Goal: Check status: Check status

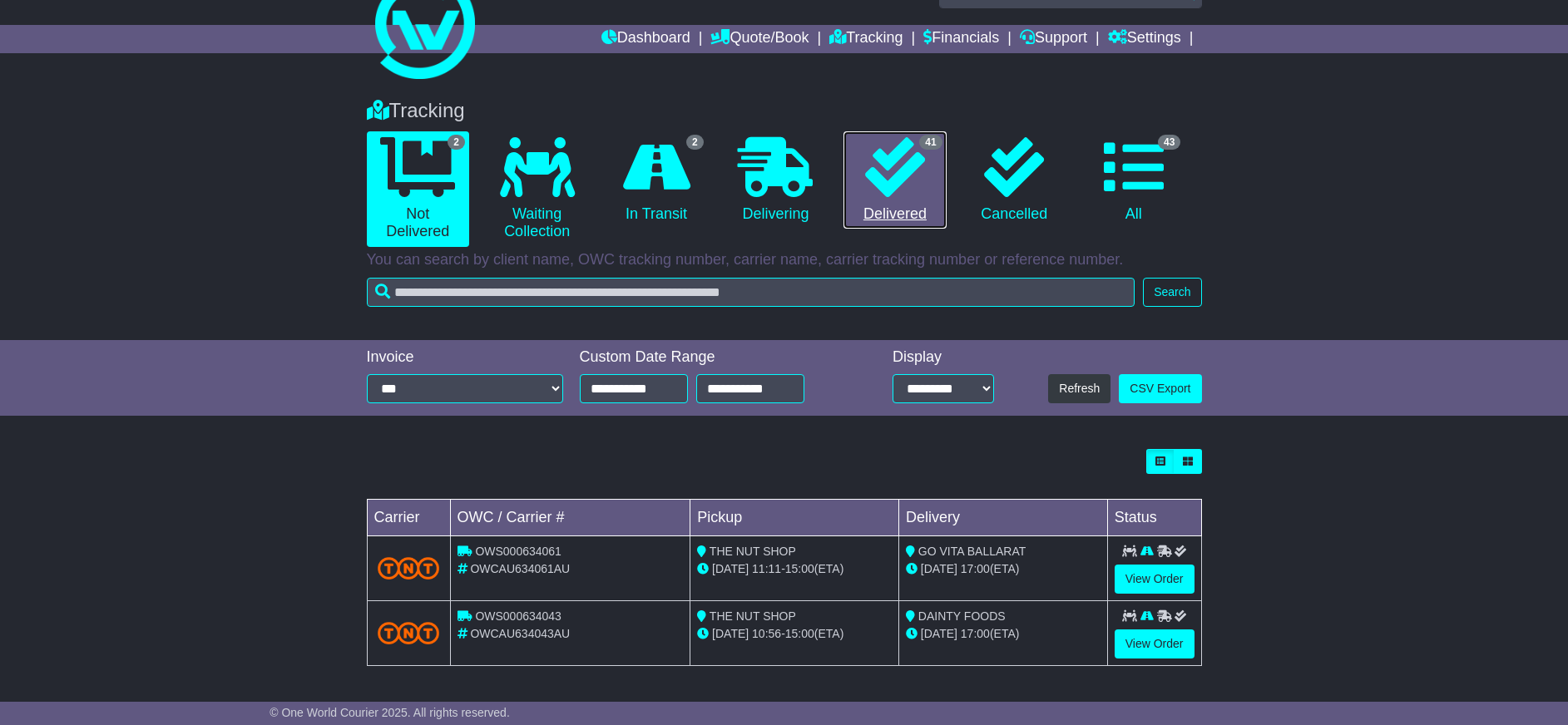
click at [873, 205] on link "41 Delivered" at bounding box center [894, 181] width 102 height 99
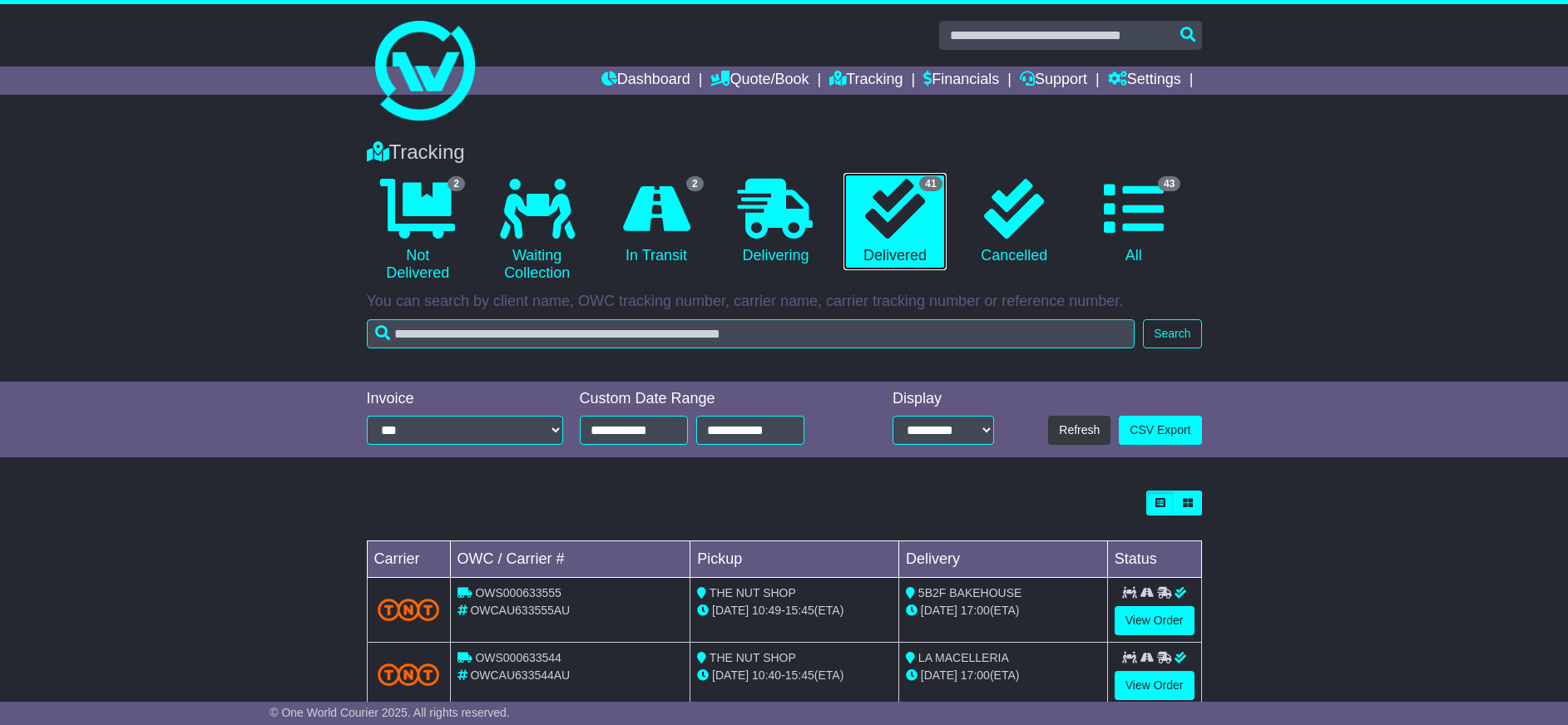
scroll to position [250, 0]
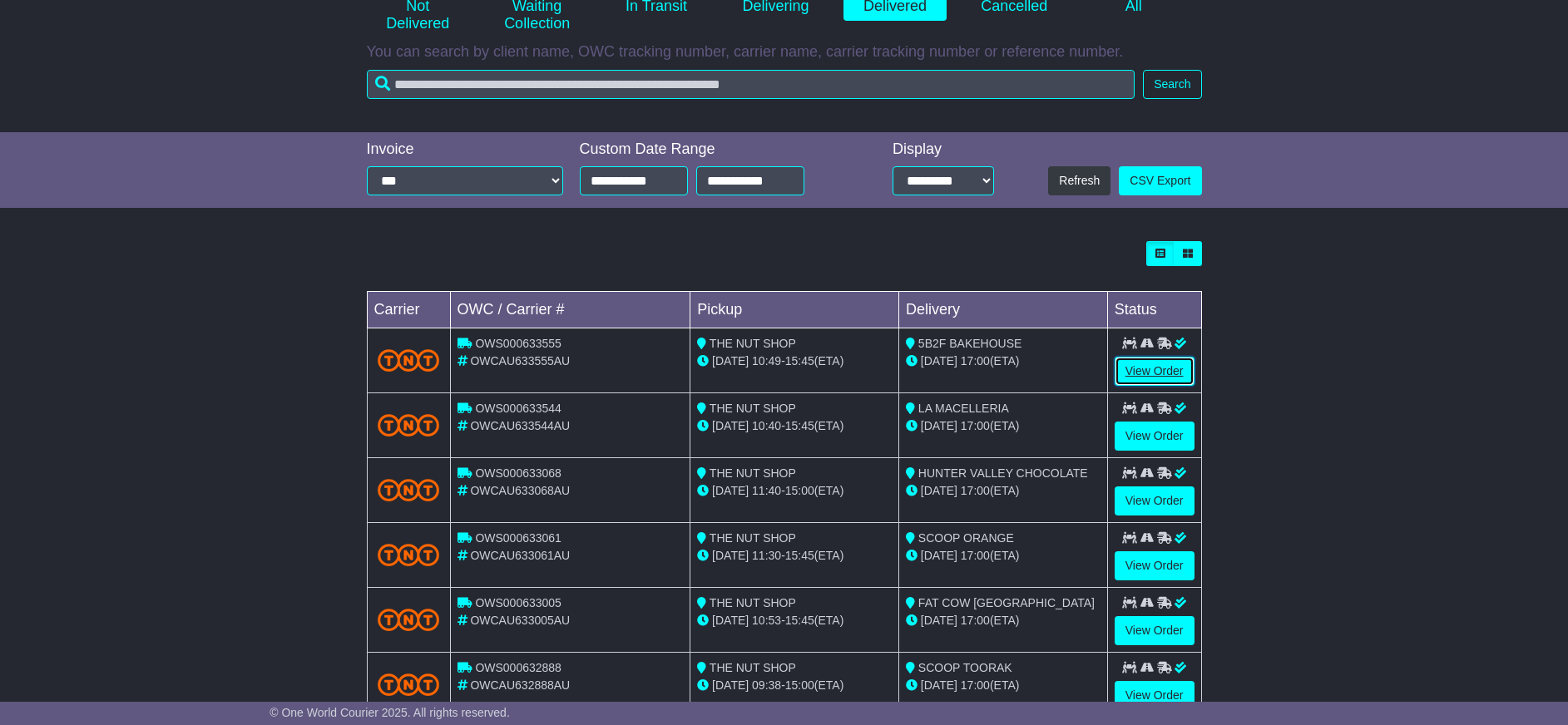
click at [1159, 368] on link "View Order" at bounding box center [1155, 371] width 80 height 29
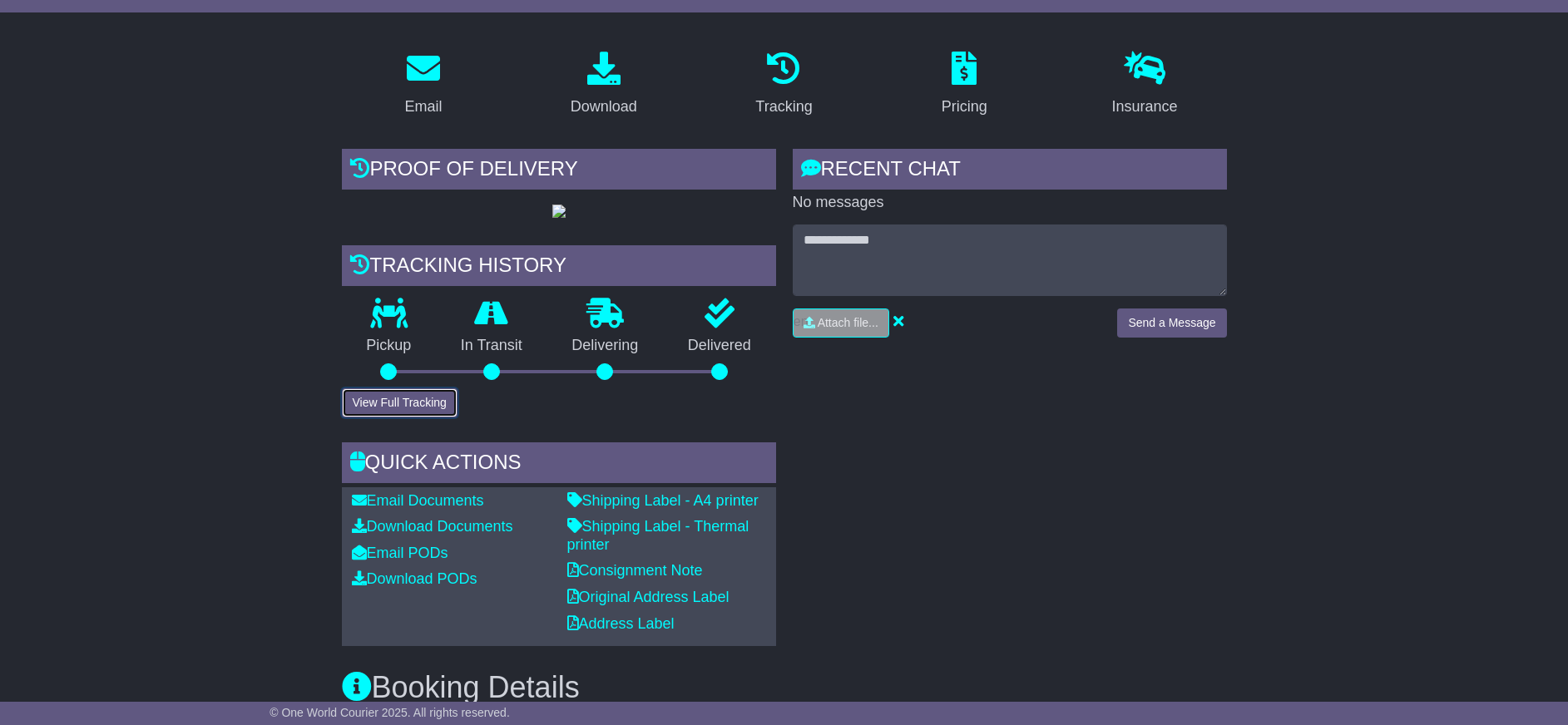
click at [399, 418] on button "View Full Tracking" at bounding box center [400, 402] width 116 height 29
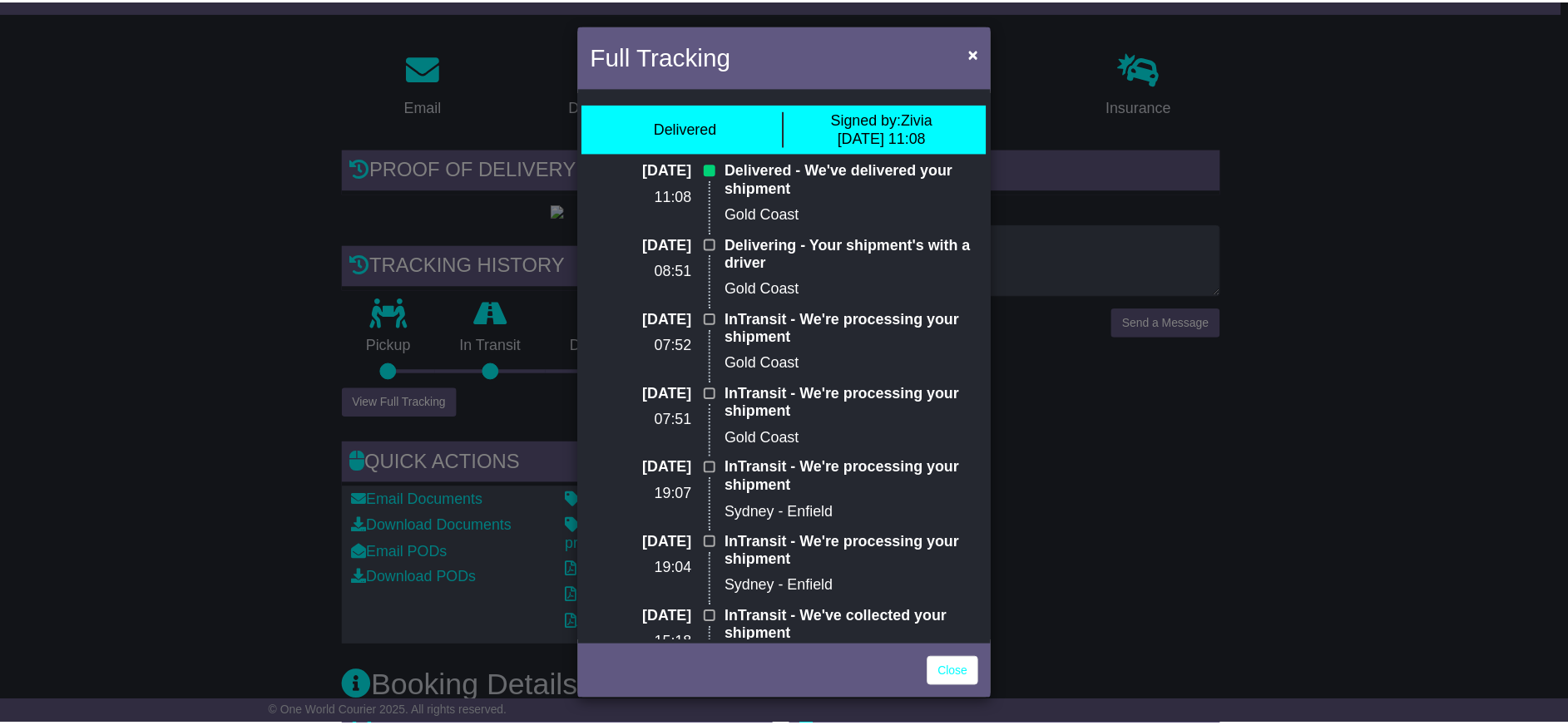
scroll to position [129, 0]
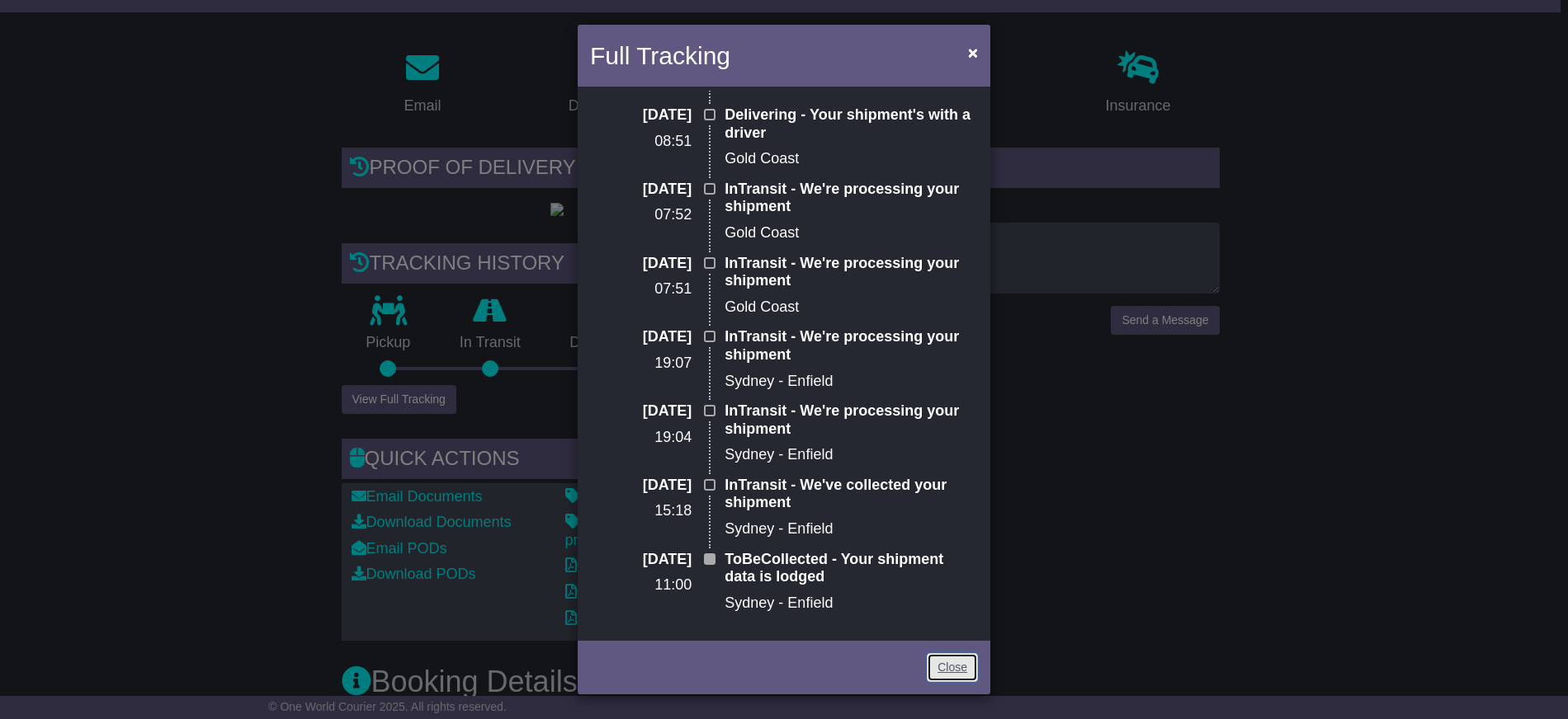
click at [969, 661] on link "Close" at bounding box center [952, 667] width 51 height 29
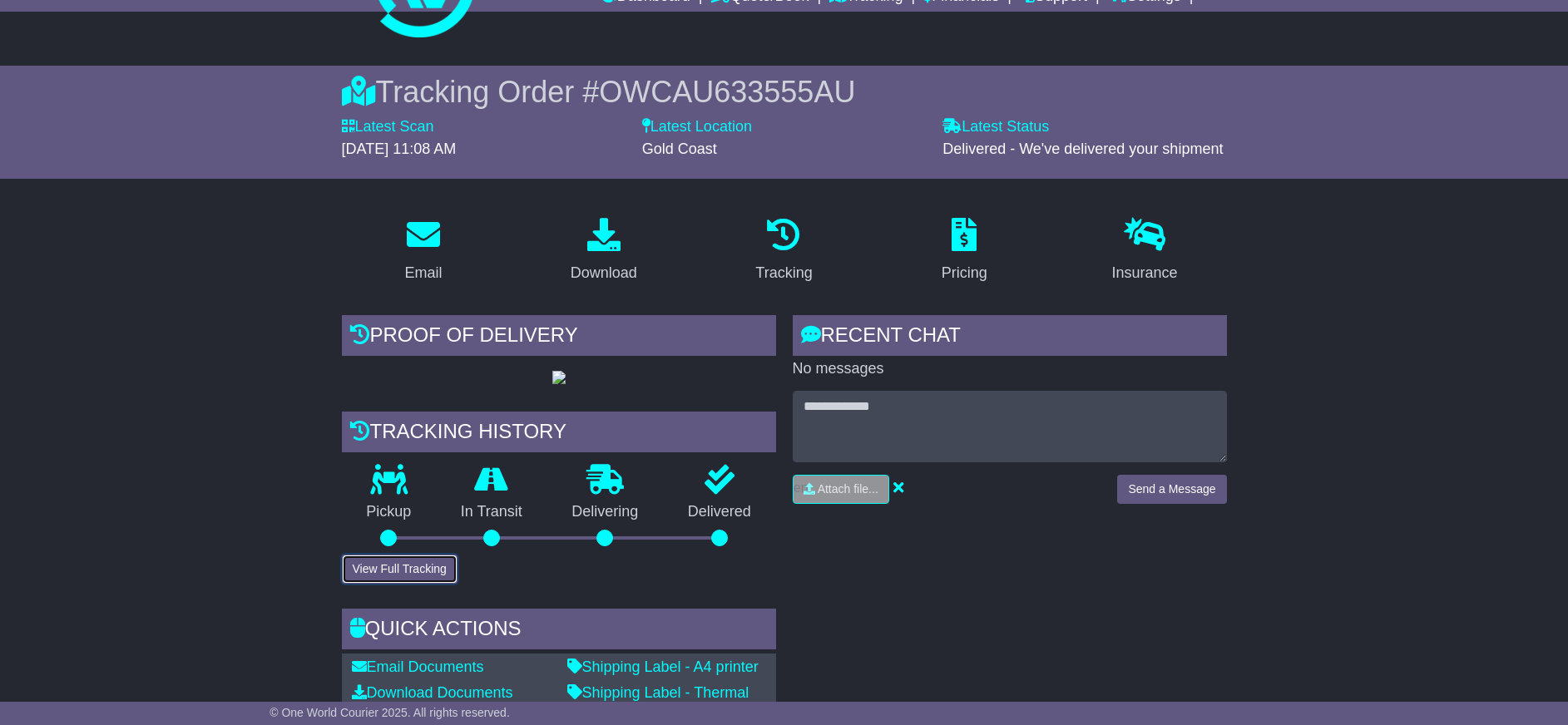
scroll to position [0, 0]
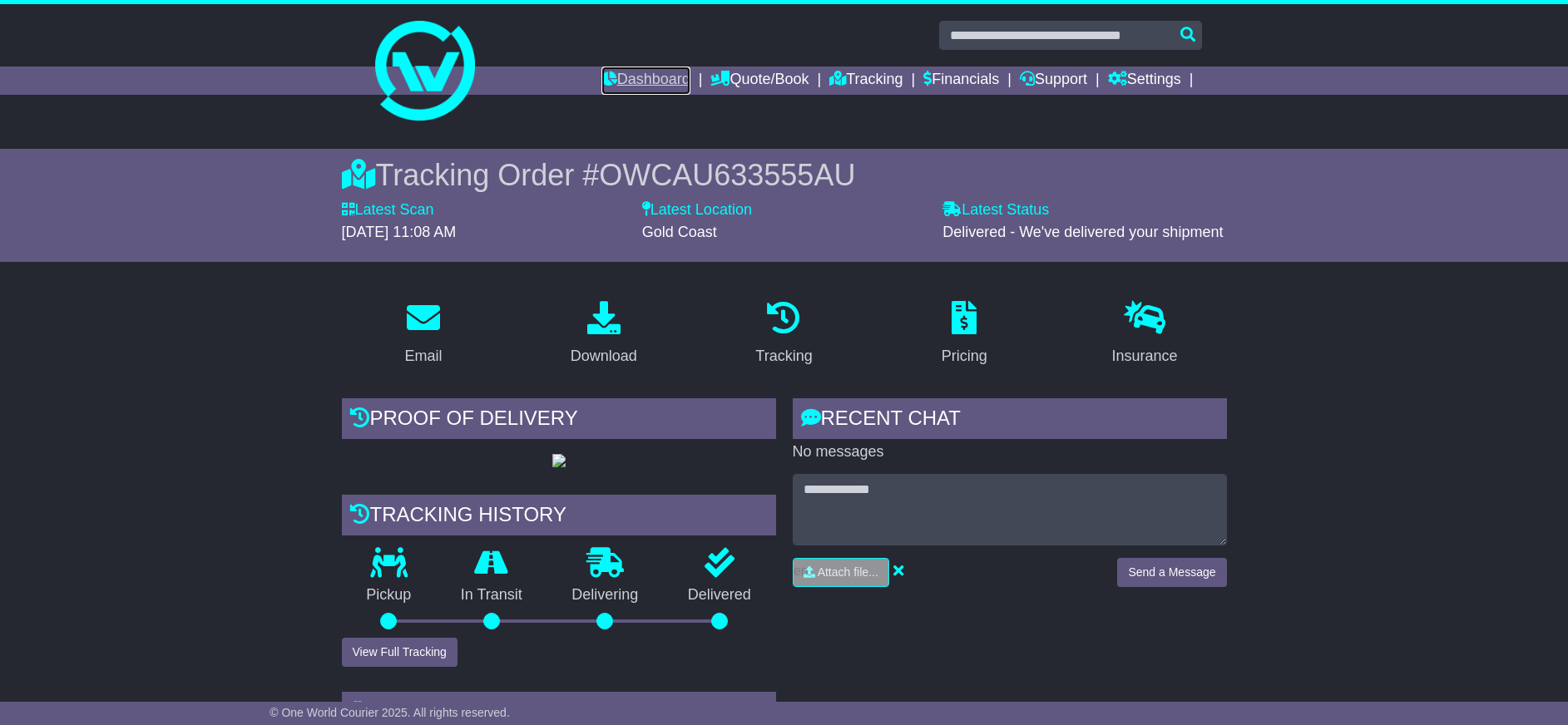
click at [625, 80] on link "Dashboard" at bounding box center [646, 80] width 89 height 28
